Goal: Register for event/course

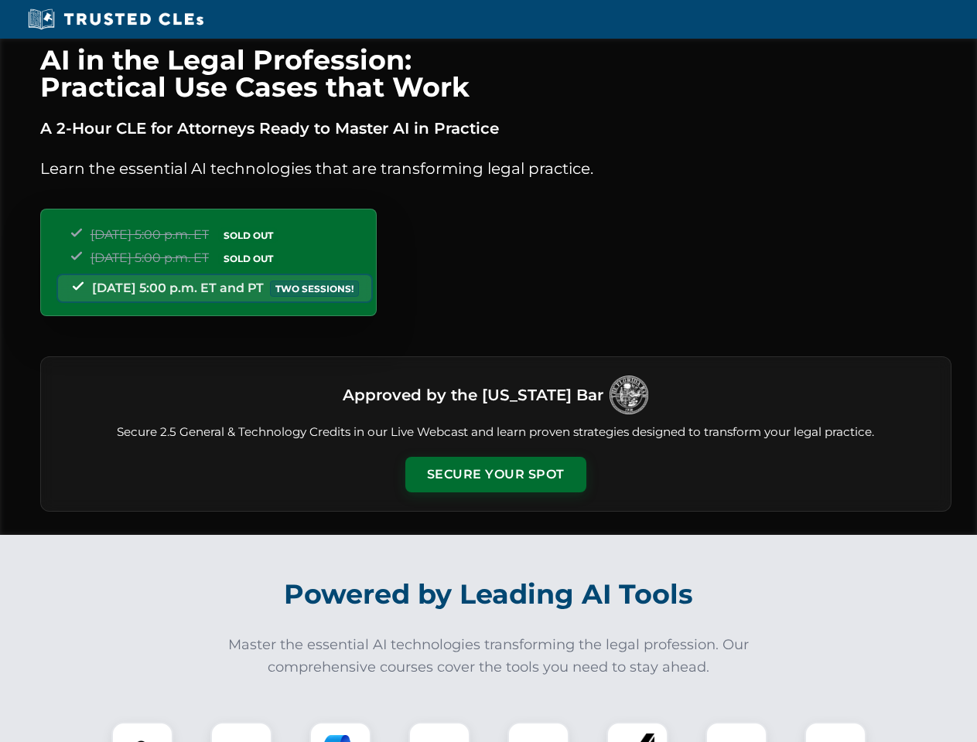
click at [495, 475] on button "Secure Your Spot" at bounding box center [495, 475] width 181 height 36
click at [142, 732] on img at bounding box center [142, 753] width 45 height 45
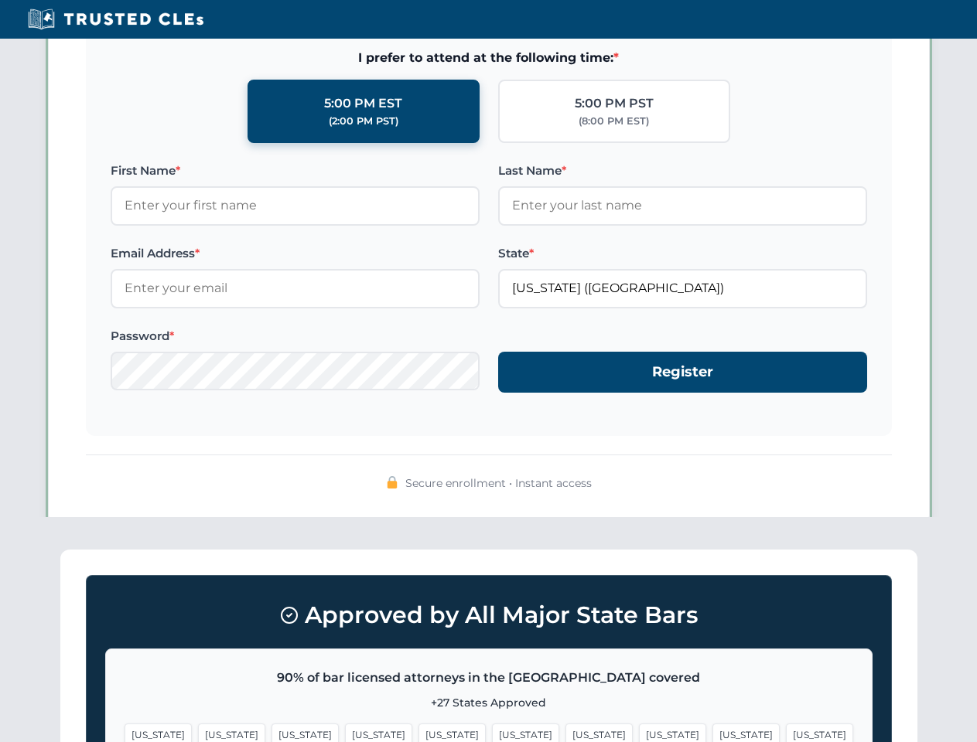
click at [565, 732] on span "[US_STATE]" at bounding box center [598, 735] width 67 height 22
click at [712, 732] on span "[US_STATE]" at bounding box center [745, 735] width 67 height 22
